Goal: Information Seeking & Learning: Learn about a topic

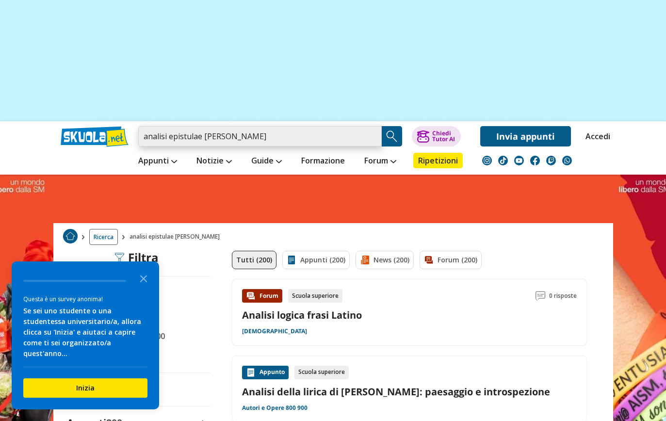
click at [244, 132] on input "analisi epistulae moraes" at bounding box center [260, 136] width 244 height 20
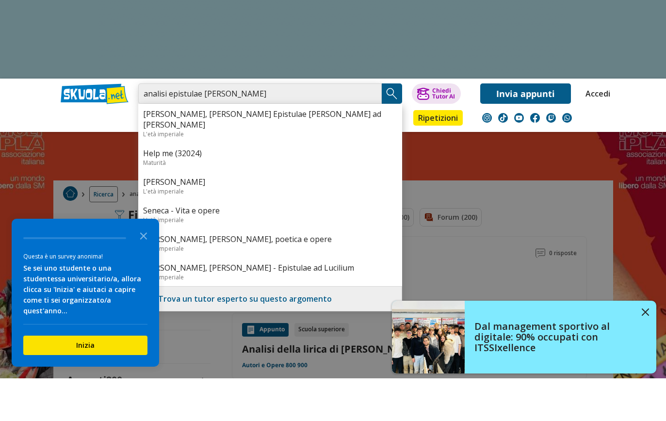
type input "analisi epistulae [PERSON_NAME]"
click at [393, 129] on img "Search Button" at bounding box center [392, 136] width 15 height 15
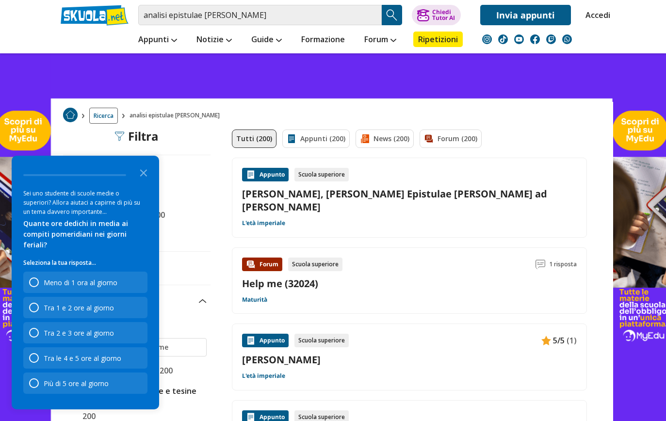
click at [383, 190] on link "[PERSON_NAME], [PERSON_NAME] Epistulae [PERSON_NAME] ad [PERSON_NAME]" at bounding box center [409, 200] width 335 height 26
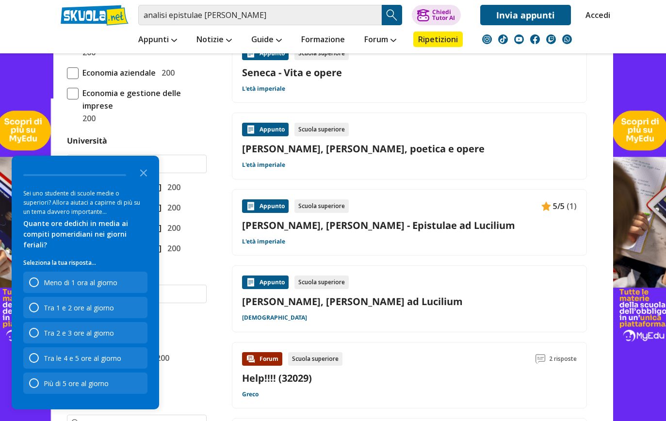
scroll to position [366, 0]
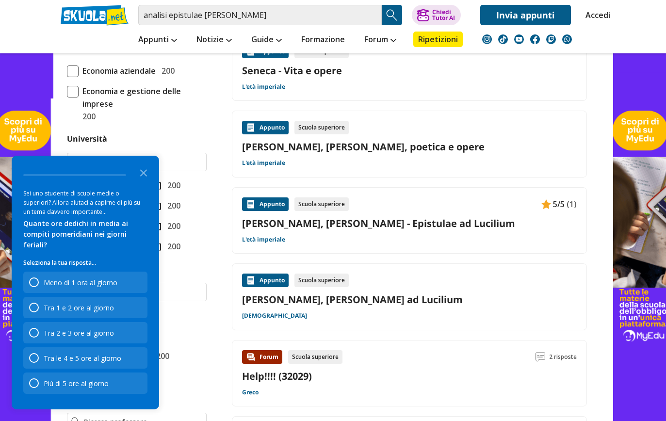
click at [146, 177] on polygon "Close the survey" at bounding box center [143, 172] width 7 height 7
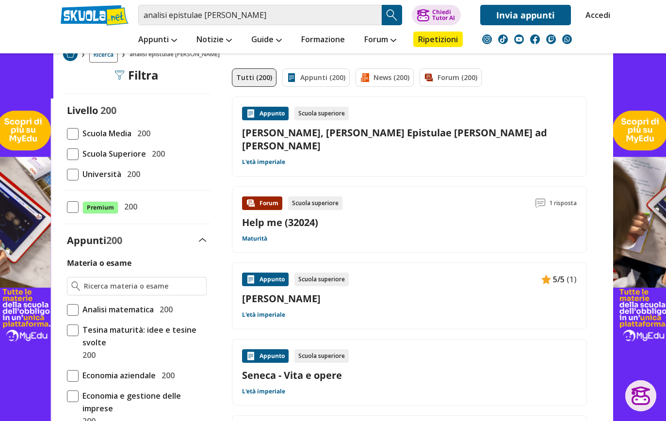
scroll to position [63, 0]
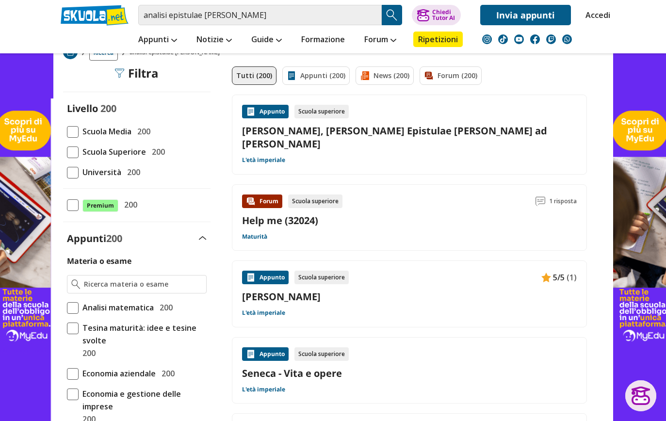
click at [72, 148] on span at bounding box center [73, 153] width 12 height 12
click at [67, 152] on input "Scuola Superiore 200" at bounding box center [67, 152] width 0 height 0
checkbox input "true"
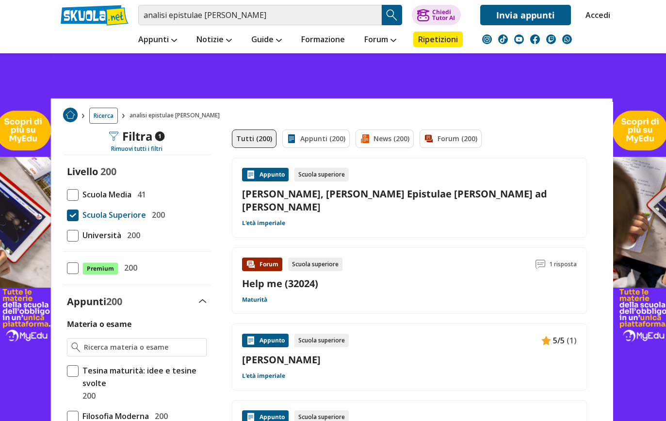
click at [447, 353] on link "[PERSON_NAME]" at bounding box center [409, 359] width 335 height 13
click at [259, 334] on div "Appunto" at bounding box center [265, 341] width 47 height 14
